Goal: Contribute content: Add original content to the website for others to see

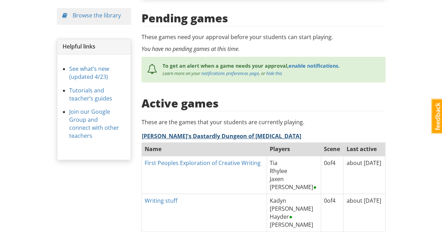
scroll to position [175, 0]
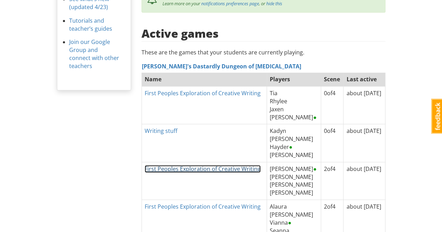
click at [188, 165] on link "First Peoples Exploration of Creative Writing" at bounding box center [203, 169] width 116 height 8
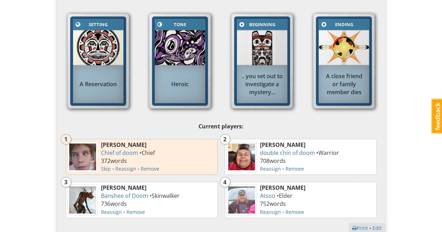
scroll to position [245, 0]
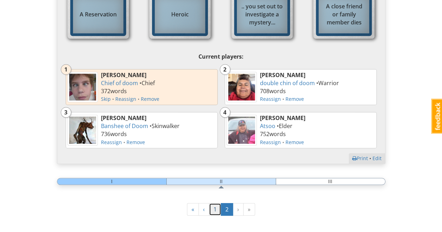
click at [214, 208] on link "1" at bounding box center [215, 209] width 12 height 13
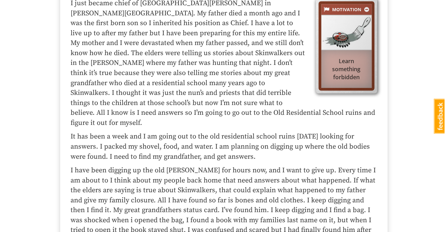
scroll to position [1049, 0]
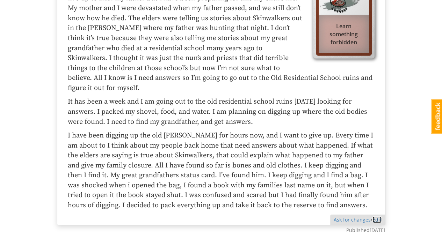
click at [378, 217] on link "Edit" at bounding box center [377, 220] width 9 height 7
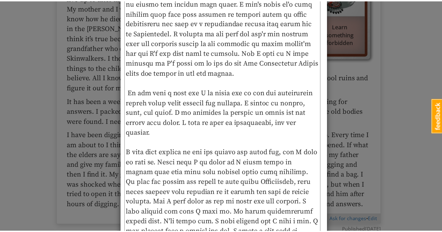
scroll to position [210, 0]
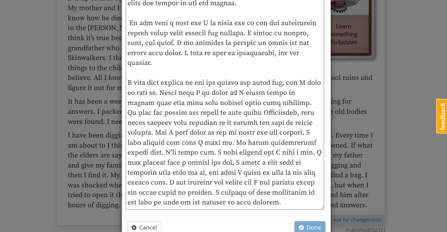
click at [224, 155] on textarea at bounding box center [225, 39] width 199 height 343
type textarea "I just became chief of [GEOGRAPHIC_DATA][PERSON_NAME] in [PERSON_NAME][GEOGRAPH…"
type textarea "x"
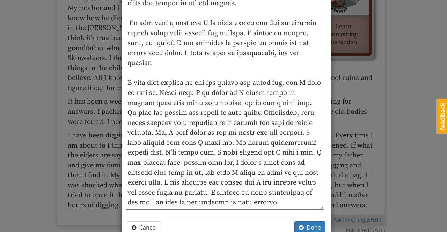
type textarea "I just became chief of [GEOGRAPHIC_DATA][PERSON_NAME] in [PERSON_NAME][GEOGRAPH…"
type textarea "x"
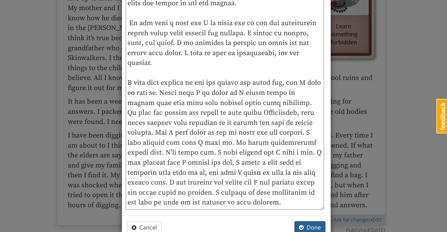
type textarea "I just became chief of [GEOGRAPHIC_DATA][PERSON_NAME] in [PERSON_NAME][GEOGRAPH…"
click at [312, 226] on span "Done" at bounding box center [310, 228] width 22 height 8
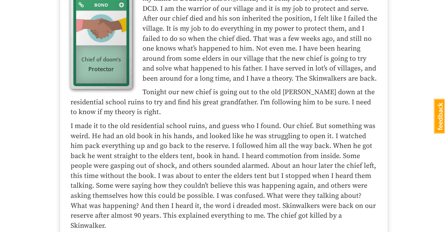
scroll to position [1363, 0]
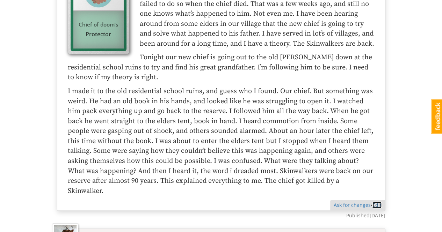
click at [378, 202] on link "Edit" at bounding box center [377, 205] width 9 height 7
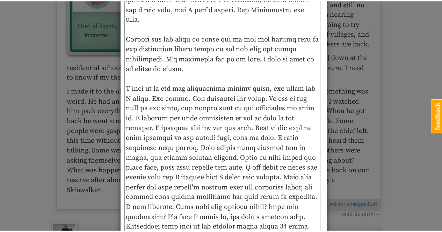
scroll to position [210, 0]
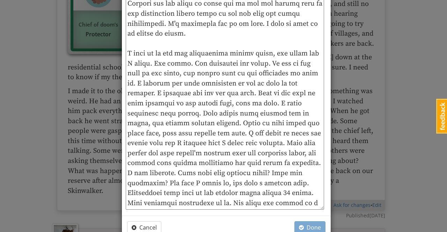
click at [257, 173] on textarea at bounding box center [225, 39] width 199 height 343
type textarea "x"
type textarea "My name is Double [PERSON_NAME] Of Doom, but everyone calls me DCD. I am the wa…"
type textarea "x"
type textarea "My name is Double [PERSON_NAME] Of Doom, but everyone calls me DCD. I am the wa…"
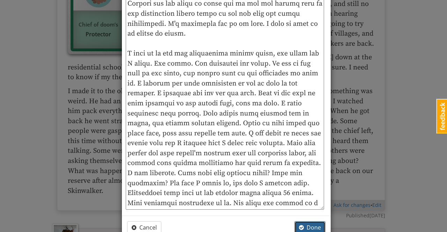
click at [310, 225] on span "Done" at bounding box center [310, 228] width 22 height 8
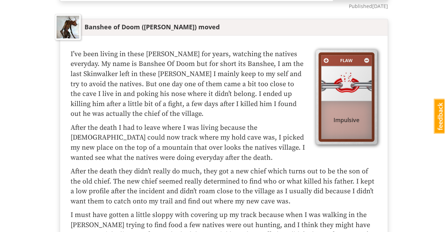
scroll to position [1643, 0]
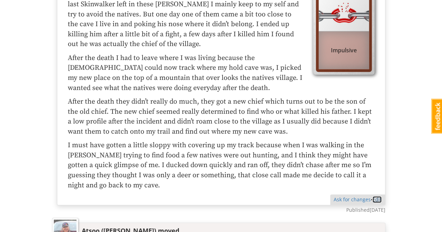
click at [376, 196] on link "Edit" at bounding box center [377, 199] width 9 height 7
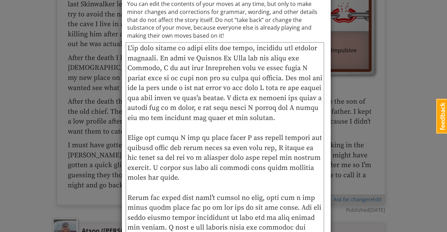
scroll to position [70, 0]
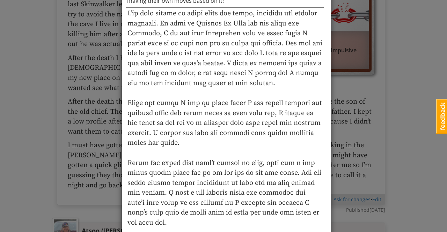
drag, startPoint x: 231, startPoint y: 103, endPoint x: 247, endPoint y: 103, distance: 15.4
click at [247, 103] on textarea at bounding box center [225, 158] width 199 height 303
drag, startPoint x: 241, startPoint y: 104, endPoint x: 229, endPoint y: 98, distance: 14.2
click at [229, 98] on textarea at bounding box center [225, 158] width 199 height 303
drag, startPoint x: 232, startPoint y: 103, endPoint x: 246, endPoint y: 103, distance: 14.3
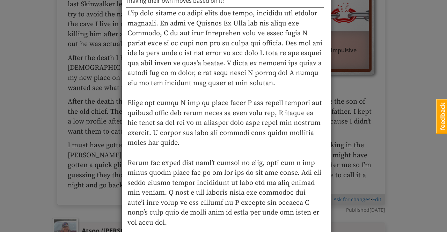
click at [246, 103] on textarea at bounding box center [225, 158] width 199 height 303
drag, startPoint x: 243, startPoint y: 104, endPoint x: 235, endPoint y: 130, distance: 27.9
click at [235, 130] on textarea at bounding box center [225, 158] width 199 height 303
drag, startPoint x: 246, startPoint y: 102, endPoint x: 250, endPoint y: 103, distance: 3.9
click at [246, 102] on textarea at bounding box center [225, 158] width 199 height 303
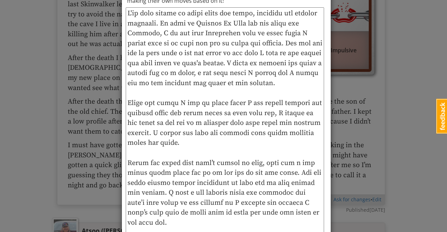
type textarea "x"
type textarea "L'ip dolo sitame co adipi elits doe tempo, incididu utl etdolor magnaali. En ad…"
click at [233, 103] on textarea at bounding box center [225, 158] width 199 height 303
type textarea "x"
click at [261, 139] on textarea at bounding box center [225, 158] width 199 height 303
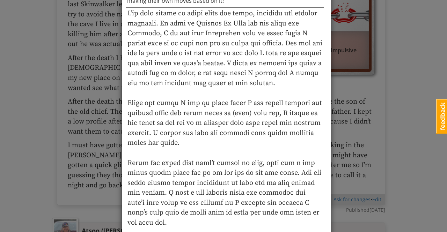
click at [303, 213] on textarea at bounding box center [225, 158] width 199 height 303
type textarea "L'ip dolo sitame co adipi elits doe tempo, incididu utl etdolor magnaali. En ad…"
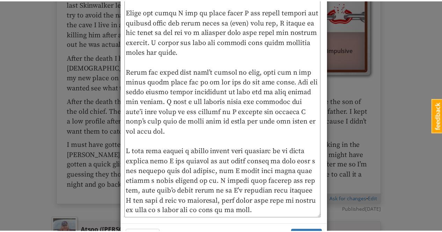
scroll to position [187, 0]
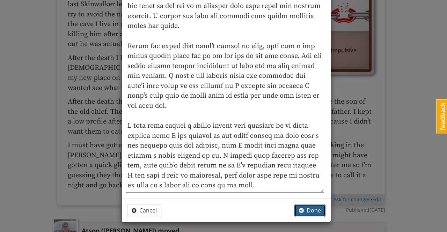
click at [307, 208] on span "Done" at bounding box center [310, 211] width 22 height 8
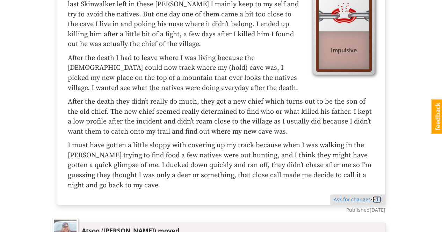
scroll to position [1678, 0]
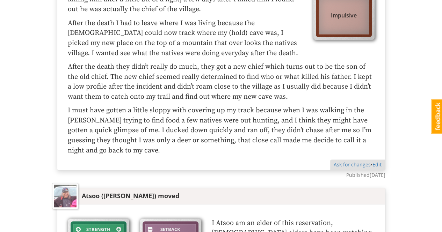
click at [244, 118] on p "I must have gotten a little sloppy with covering up my track because when I was…" at bounding box center [221, 131] width 307 height 50
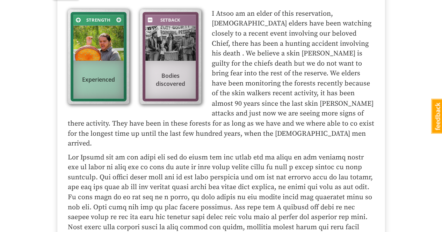
scroll to position [1853, 0]
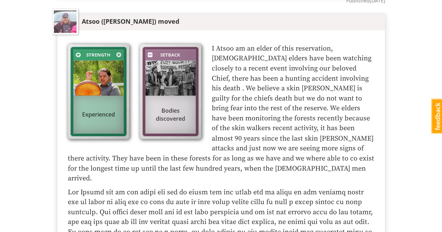
click at [313, 94] on p "I Atsoo am an elder of this reservation, [DEMOGRAPHIC_DATA] elders have been wa…" at bounding box center [221, 114] width 307 height 140
click at [314, 94] on p "I Atsoo am an elder of this reservation, [DEMOGRAPHIC_DATA] elders have been wa…" at bounding box center [221, 114] width 307 height 140
drag, startPoint x: 314, startPoint y: 94, endPoint x: 324, endPoint y: 92, distance: 10.4
click at [314, 94] on p "I Atsoo am an elder of this reservation, [DEMOGRAPHIC_DATA] elders have been wa…" at bounding box center [221, 114] width 307 height 140
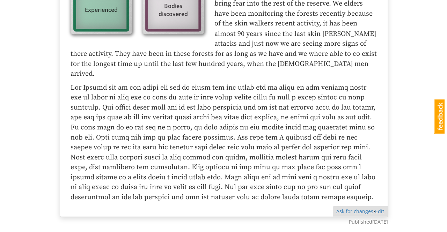
scroll to position [1992, 0]
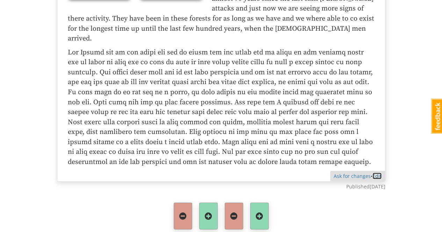
click at [378, 173] on link "Edit" at bounding box center [377, 176] width 9 height 7
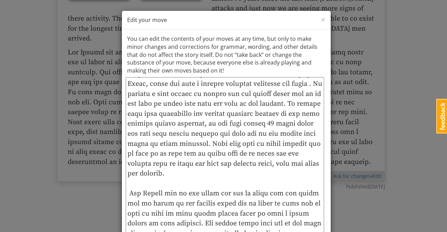
scroll to position [35, 0]
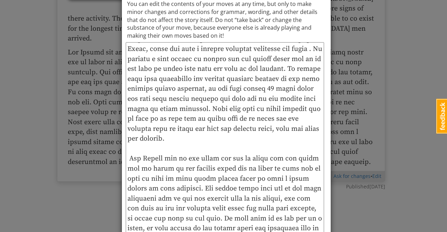
click at [221, 90] on textarea at bounding box center [225, 198] width 199 height 313
type textarea "x"
type textarea "I Atsoo am an elder of this reservation, [DEMOGRAPHIC_DATA] elders have been wa…"
type textarea "x"
type textarea "I Atsoo am an elder of this reservation, [DEMOGRAPHIC_DATA] elders have been wa…"
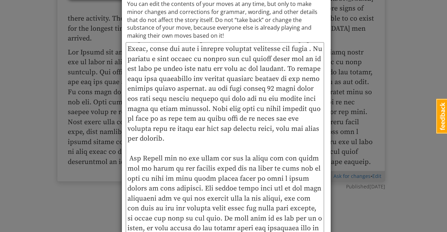
click at [226, 90] on textarea at bounding box center [225, 198] width 199 height 313
type textarea "x"
type textarea "I Atsoo am an elder of this reservation, [DEMOGRAPHIC_DATA] elders have been wa…"
type textarea "x"
click at [241, 96] on textarea at bounding box center [225, 198] width 199 height 313
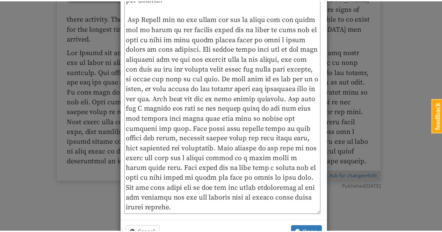
scroll to position [197, 0]
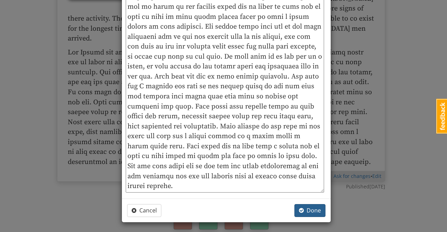
type textarea "I Atsoo am an elder of this reservation, [DEMOGRAPHIC_DATA] elders have been wa…"
click at [310, 209] on span "Done" at bounding box center [310, 211] width 22 height 8
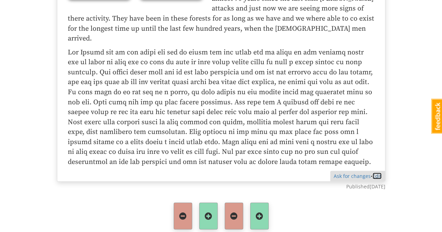
scroll to position [2038, 0]
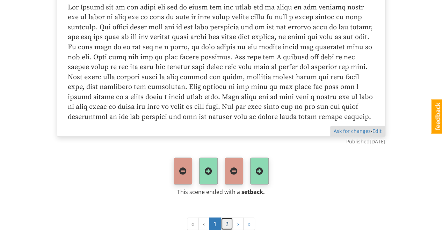
click at [226, 218] on link "2" at bounding box center [227, 224] width 12 height 13
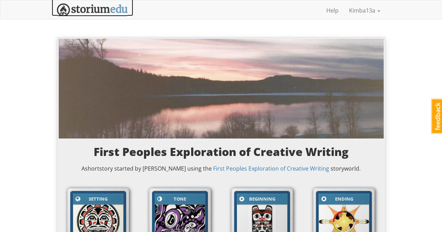
click at [84, 9] on img at bounding box center [92, 9] width 71 height 13
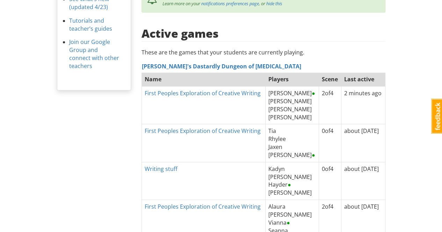
scroll to position [245, 0]
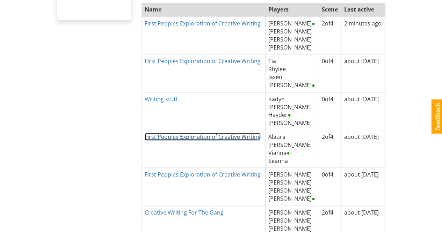
click at [167, 133] on link "First Peoples Exploration of Creative Writing" at bounding box center [203, 137] width 116 height 8
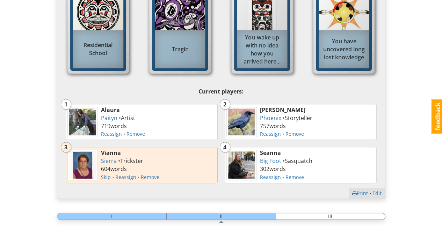
scroll to position [280, 0]
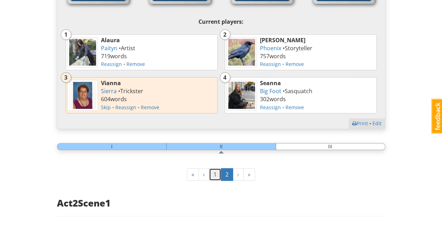
click at [216, 177] on link "1" at bounding box center [215, 174] width 12 height 13
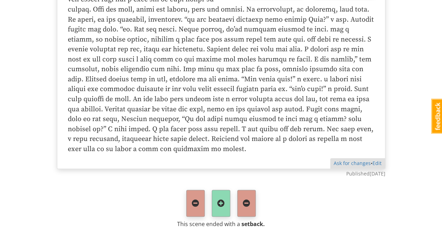
scroll to position [1730, 0]
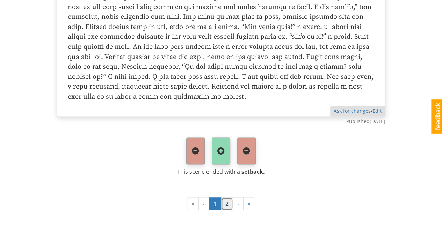
click at [227, 200] on link "2" at bounding box center [227, 204] width 12 height 13
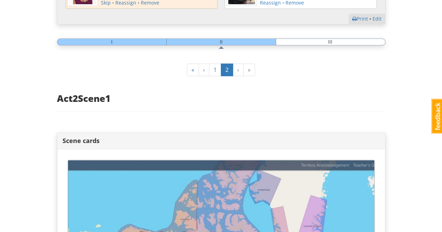
scroll to position [419, 0]
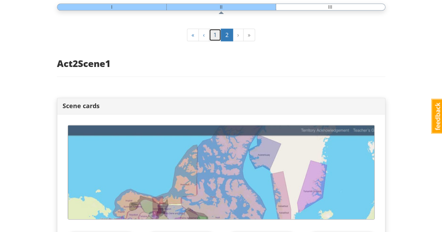
click at [216, 34] on link "1" at bounding box center [215, 35] width 12 height 13
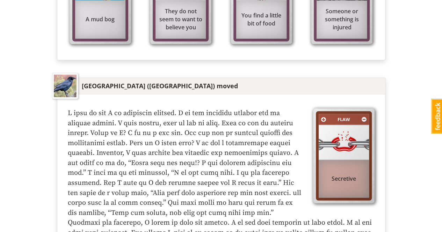
scroll to position [944, 0]
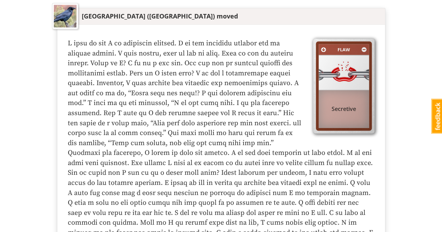
click at [288, 120] on p at bounding box center [221, 149] width 307 height 220
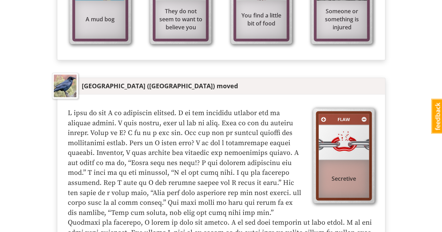
scroll to position [909, 0]
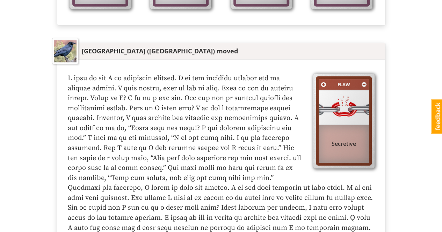
click at [230, 184] on p at bounding box center [221, 184] width 307 height 220
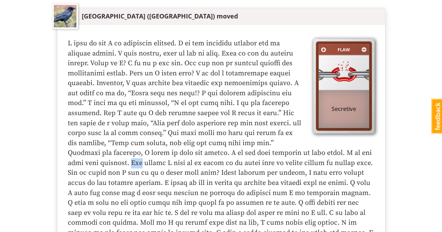
drag, startPoint x: 103, startPoint y: 160, endPoint x: 110, endPoint y: 159, distance: 7.7
click at [112, 160] on p at bounding box center [221, 149] width 307 height 220
click at [109, 159] on p at bounding box center [221, 149] width 307 height 220
click at [103, 160] on p at bounding box center [221, 149] width 307 height 220
click at [102, 159] on p at bounding box center [221, 149] width 307 height 220
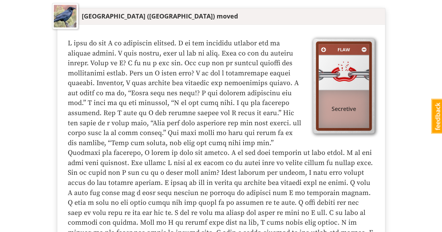
drag, startPoint x: 101, startPoint y: 158, endPoint x: 122, endPoint y: 163, distance: 21.0
click at [102, 159] on p at bounding box center [221, 149] width 307 height 220
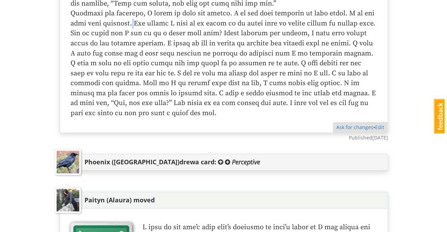
scroll to position [1154, 0]
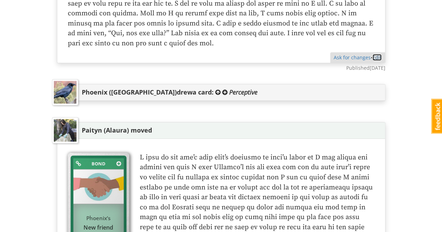
click at [375, 55] on link "Edit" at bounding box center [377, 57] width 9 height 7
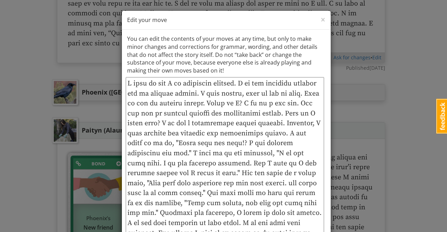
scroll to position [10, 0]
click at [262, 223] on textarea at bounding box center [225, 228] width 199 height 303
type textarea "x"
type textarea "I wake up and I am extremely shocked. I do not remember [MEDICAL_DATA] or falli…"
type textarea "x"
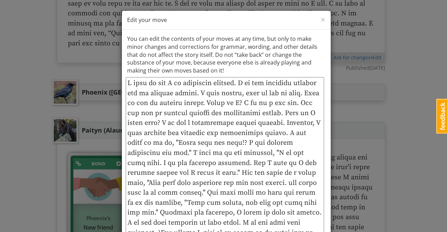
type textarea "I wake up and I am extremely shocked. I do not remember [MEDICAL_DATA] or falli…"
type textarea "x"
type textarea "I wake up and I am extremely shocked. I do not remember [MEDICAL_DATA] or falli…"
click at [274, 224] on textarea at bounding box center [225, 228] width 199 height 303
type textarea "x"
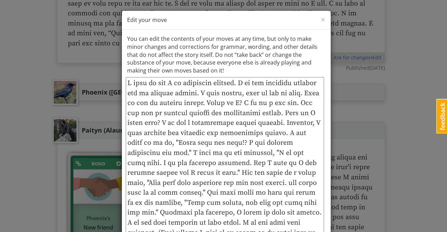
click at [313, 211] on textarea at bounding box center [225, 228] width 199 height 303
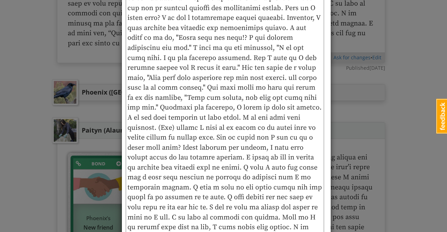
scroll to position [145, 0]
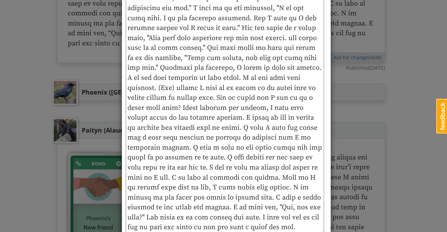
type textarea "I wake up and I am extremely shocked. I do not remember [MEDICAL_DATA] or falli…"
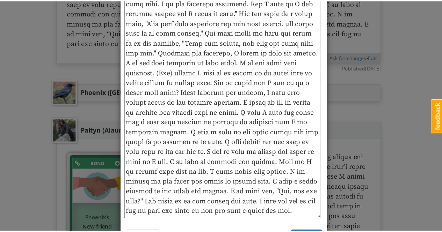
scroll to position [187, 0]
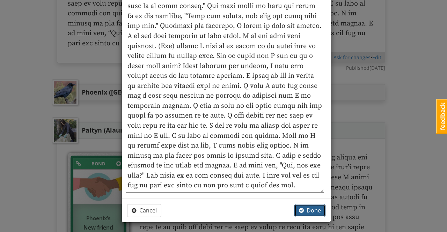
click at [312, 207] on span "Done" at bounding box center [310, 211] width 22 height 8
type textarea "x"
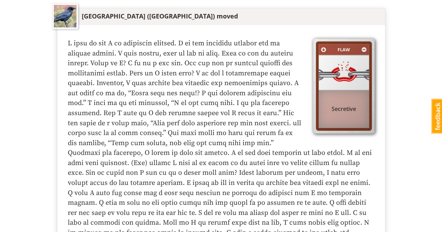
scroll to position [979, 0]
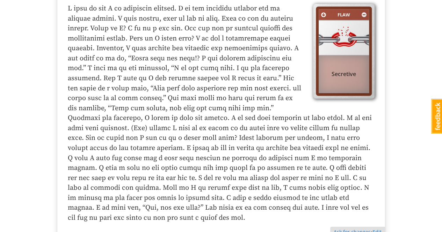
click at [416, 160] on div "kimba13a Kimba13a 1 Toggle navigation Help Kimba13a Profile Notifications Log o…" at bounding box center [221, 5] width 442 height 1968
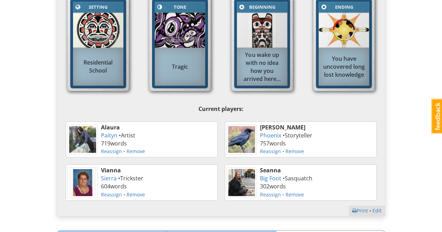
scroll to position [332, 0]
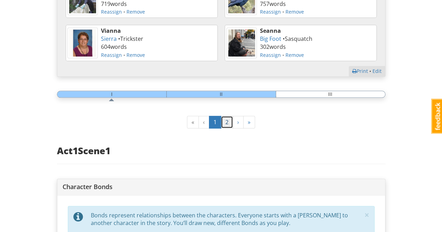
click at [227, 120] on link "2" at bounding box center [227, 122] width 12 height 13
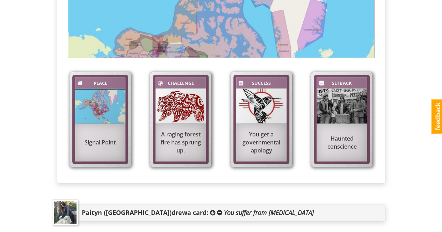
scroll to position [441, 0]
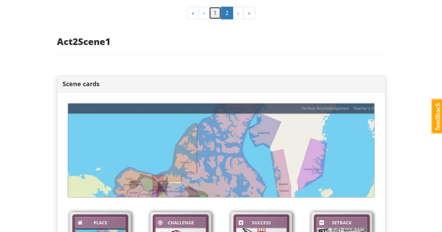
click at [217, 10] on link "1" at bounding box center [215, 13] width 12 height 13
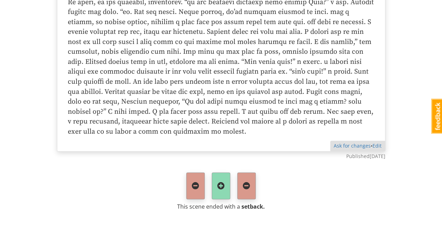
scroll to position [1730, 0]
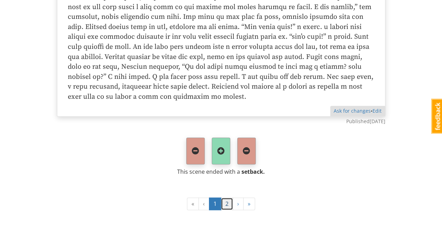
click at [229, 199] on link "2" at bounding box center [227, 204] width 12 height 13
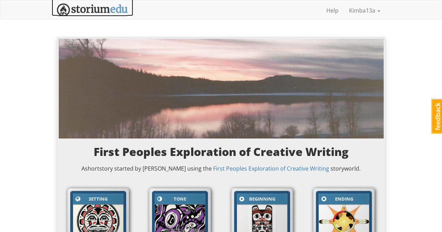
click at [100, 10] on img at bounding box center [92, 9] width 71 height 13
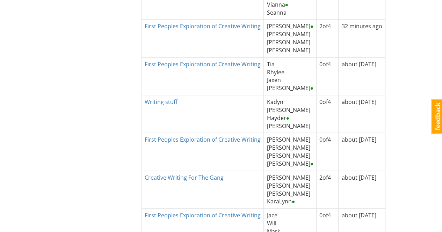
scroll to position [326, 0]
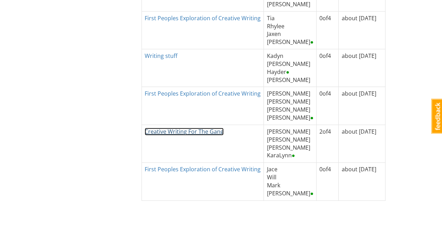
click at [187, 128] on link "Creative Writing For The Gang" at bounding box center [184, 132] width 79 height 8
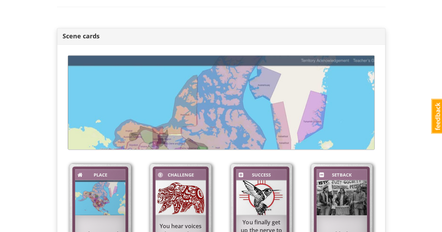
scroll to position [315, 0]
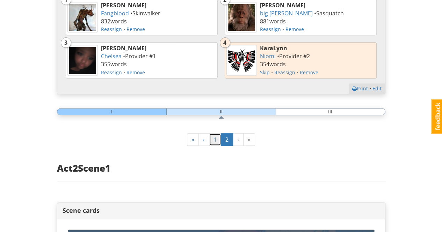
click at [216, 139] on link "1" at bounding box center [215, 140] width 12 height 13
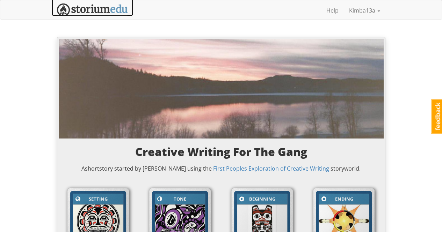
click at [99, 7] on img at bounding box center [92, 9] width 71 height 13
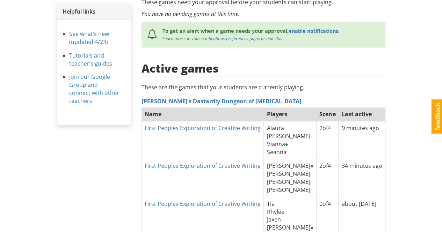
scroll to position [175, 0]
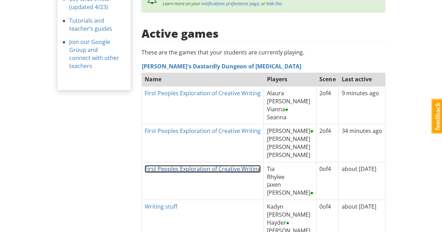
click at [229, 165] on link "First Peoples Exploration of Creative Writing" at bounding box center [203, 169] width 116 height 8
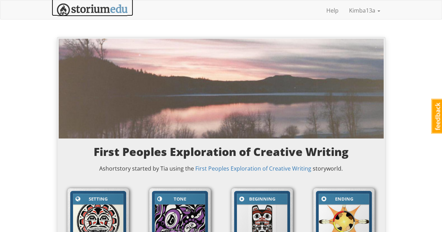
click at [106, 10] on img at bounding box center [92, 9] width 71 height 13
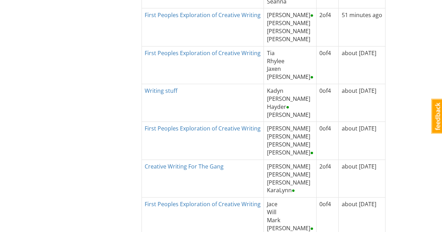
scroll to position [326, 0]
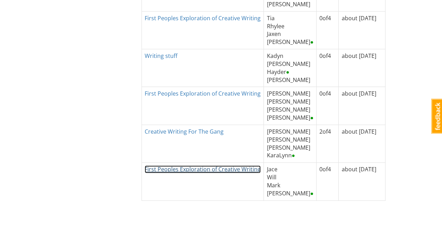
click at [214, 166] on link "First Peoples Exploration of Creative Writing" at bounding box center [203, 170] width 116 height 8
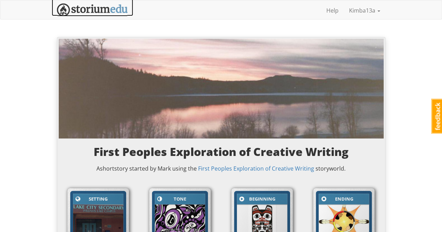
click at [103, 7] on img at bounding box center [92, 9] width 71 height 13
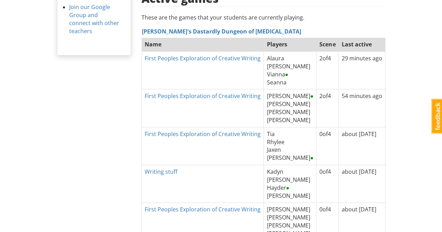
scroll to position [315, 0]
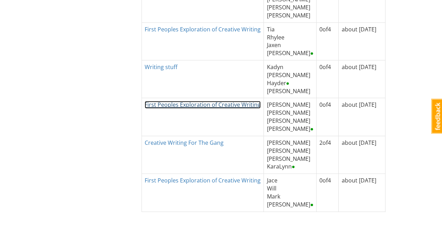
click at [210, 101] on link "First Peoples Exploration of Creative Writing" at bounding box center [203, 105] width 116 height 8
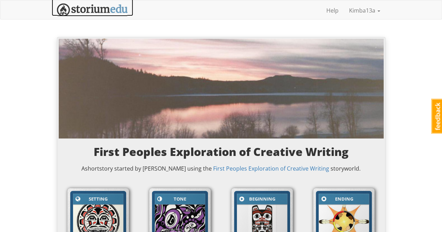
click at [98, 7] on img at bounding box center [92, 9] width 71 height 13
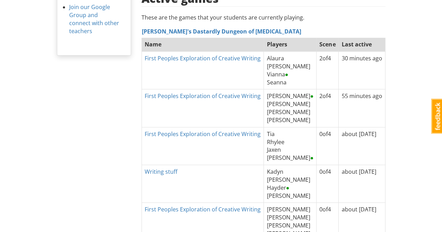
scroll to position [245, 0]
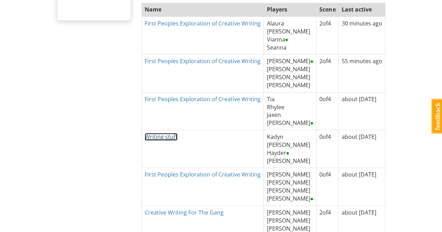
click at [160, 133] on link "Writing stuff" at bounding box center [161, 137] width 33 height 8
